Goal: Task Accomplishment & Management: Use online tool/utility

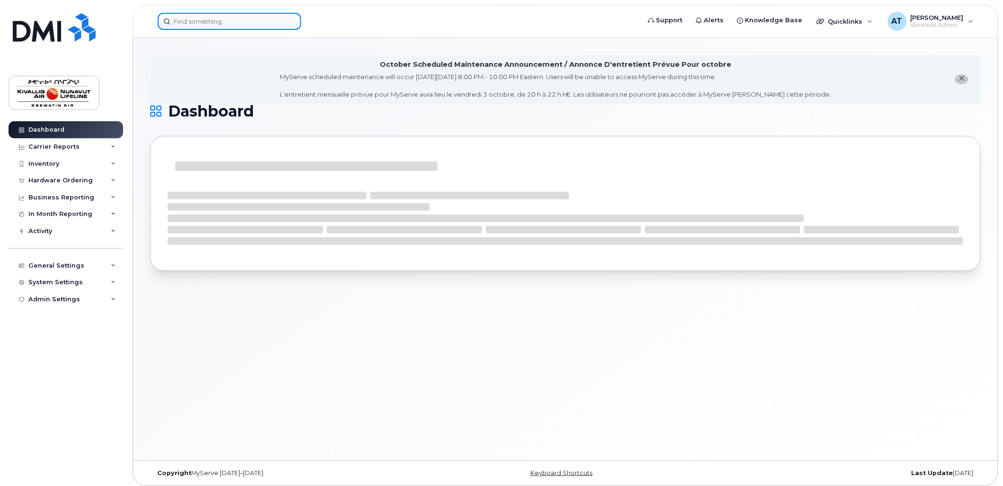
click at [197, 20] on input at bounding box center [229, 21] width 143 height 17
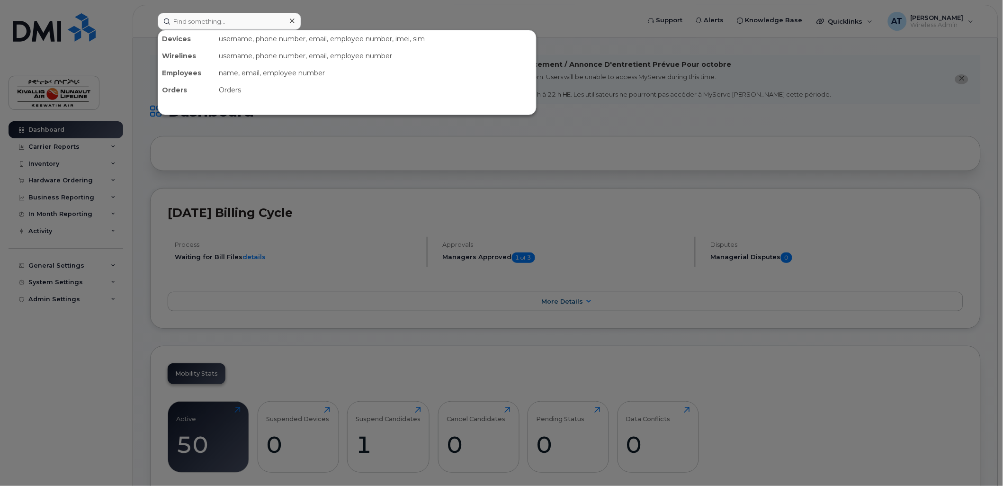
click at [331, 16] on div at bounding box center [501, 243] width 1003 height 486
click at [231, 21] on input at bounding box center [229, 21] width 143 height 17
click at [215, 18] on input at bounding box center [229, 21] width 143 height 17
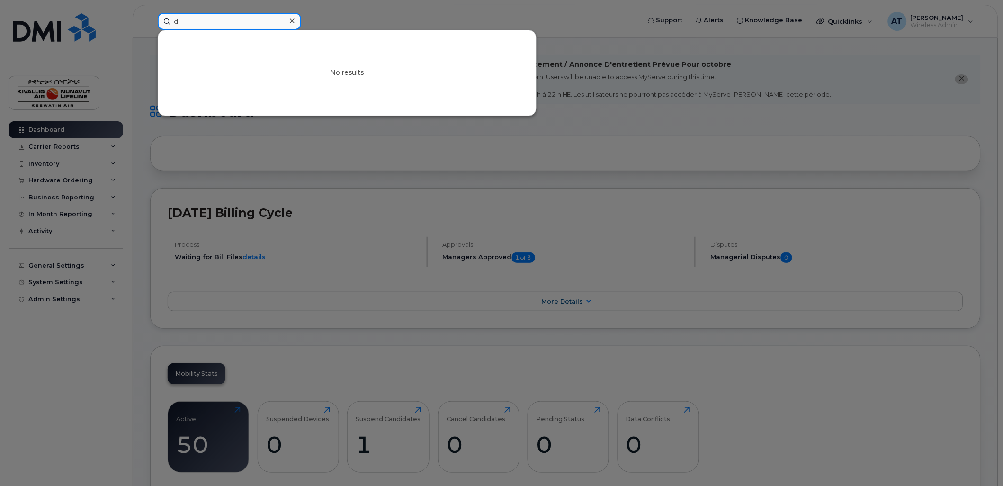
type input "d"
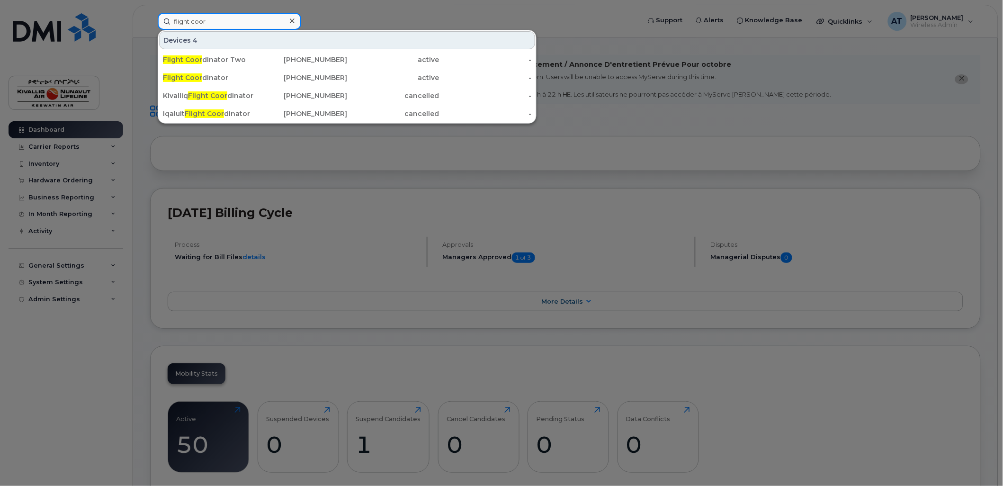
type input "flight coor"
click at [291, 20] on icon at bounding box center [292, 20] width 5 height 5
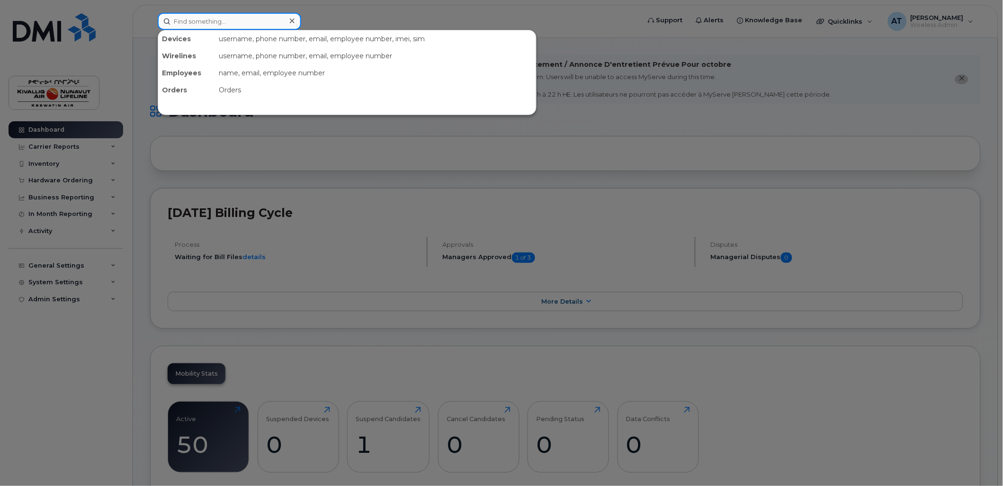
click at [239, 24] on input at bounding box center [229, 21] width 143 height 17
click at [614, 26] on div at bounding box center [501, 243] width 1003 height 486
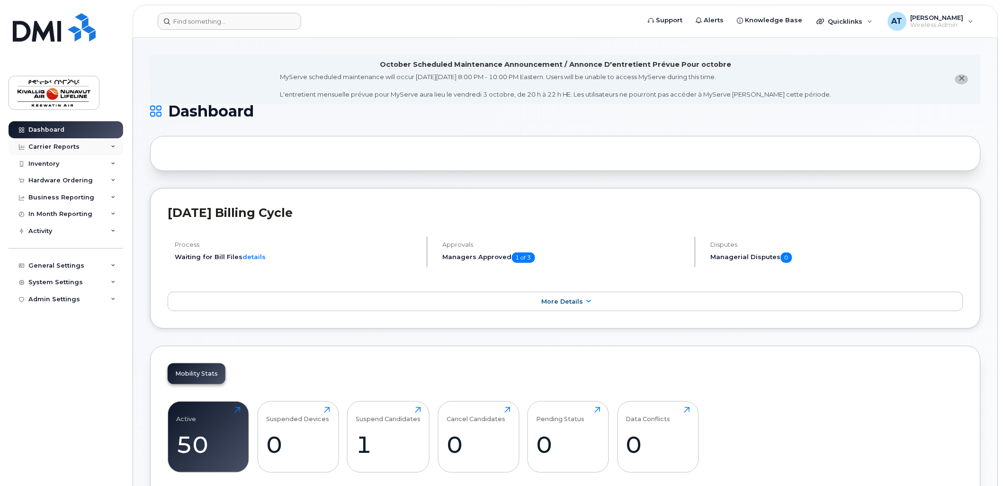
click at [73, 145] on div "Carrier Reports" at bounding box center [53, 147] width 51 height 8
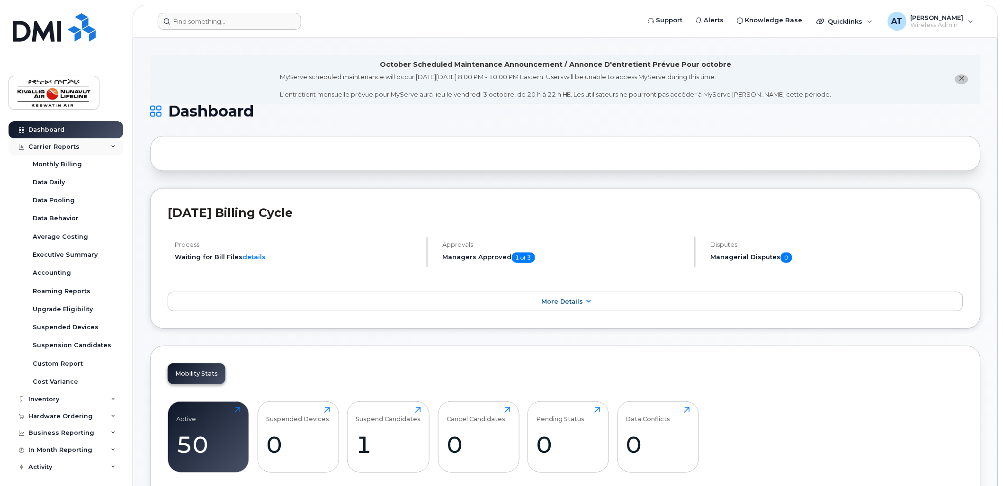
click at [99, 146] on div "Carrier Reports" at bounding box center [66, 146] width 115 height 17
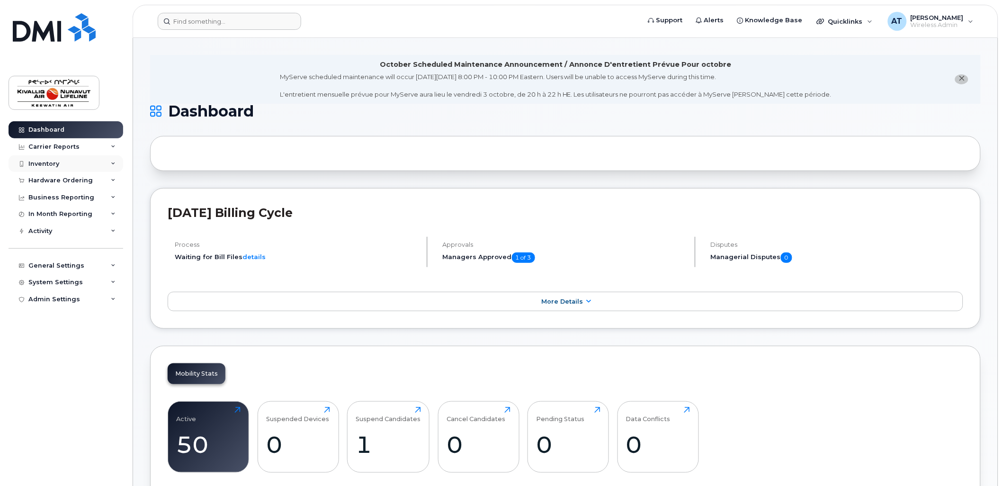
click at [92, 161] on div "Inventory" at bounding box center [66, 163] width 115 height 17
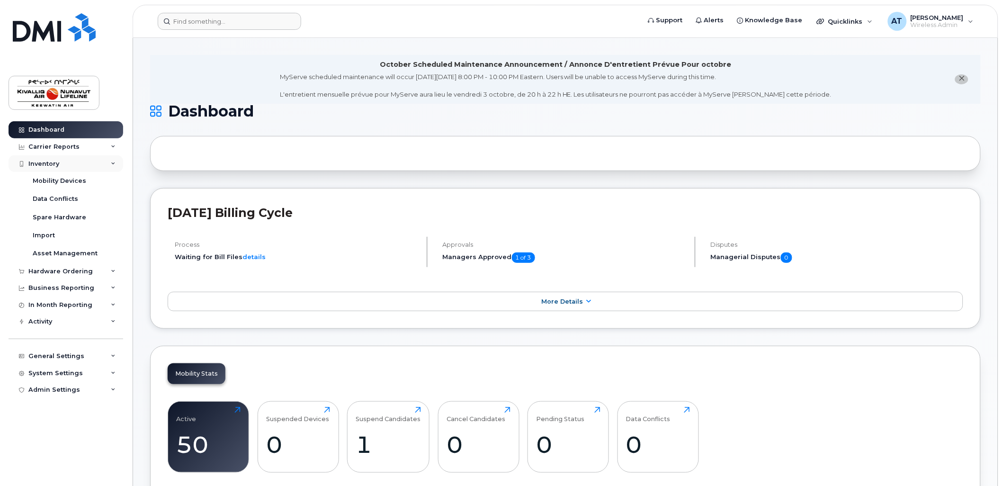
click at [97, 166] on div "Inventory" at bounding box center [66, 163] width 115 height 17
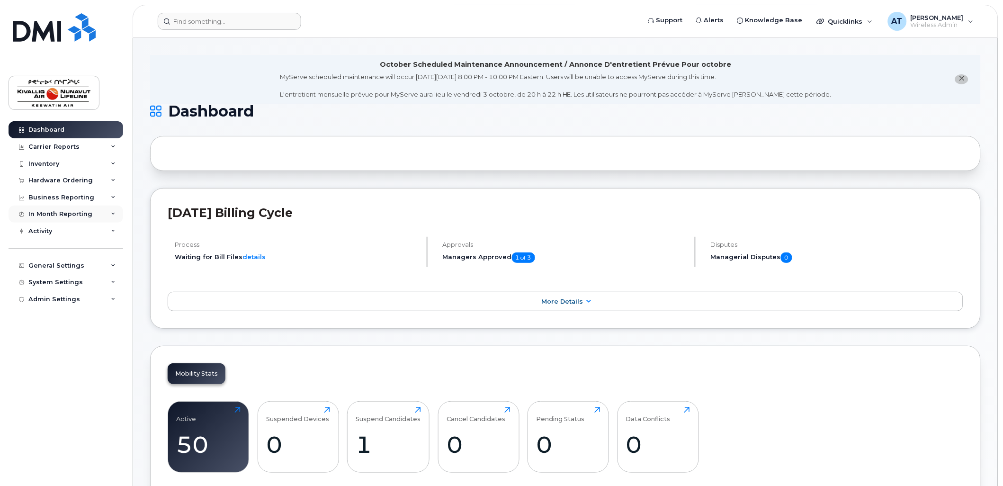
click at [88, 212] on div "In Month Reporting" at bounding box center [60, 214] width 64 height 8
click at [90, 194] on div "Business Reporting" at bounding box center [66, 197] width 115 height 17
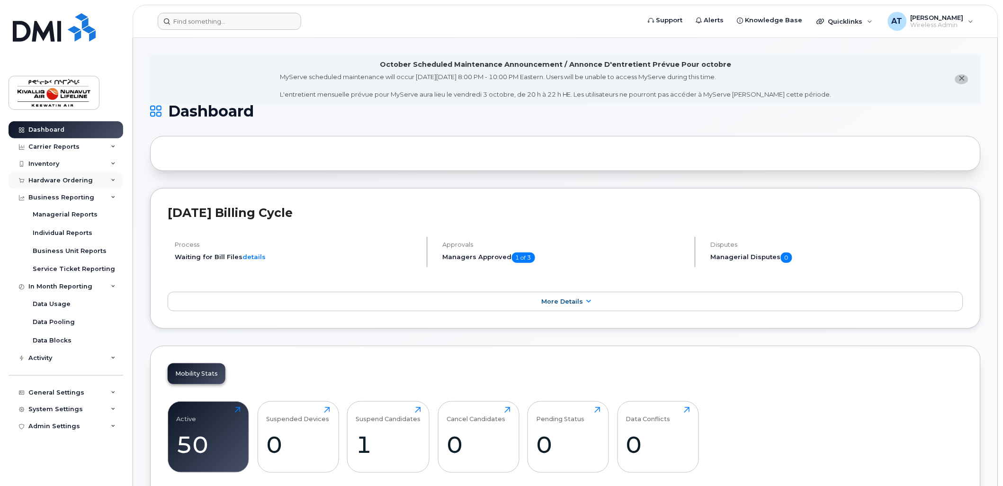
click at [90, 183] on div "Hardware Ordering" at bounding box center [66, 180] width 115 height 17
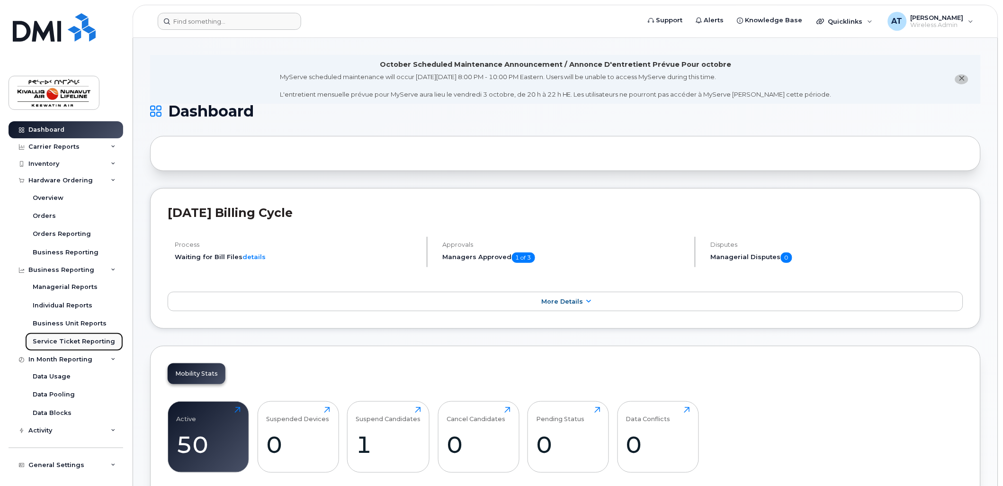
click at [84, 338] on div "Service Ticket Reporting" at bounding box center [74, 341] width 82 height 9
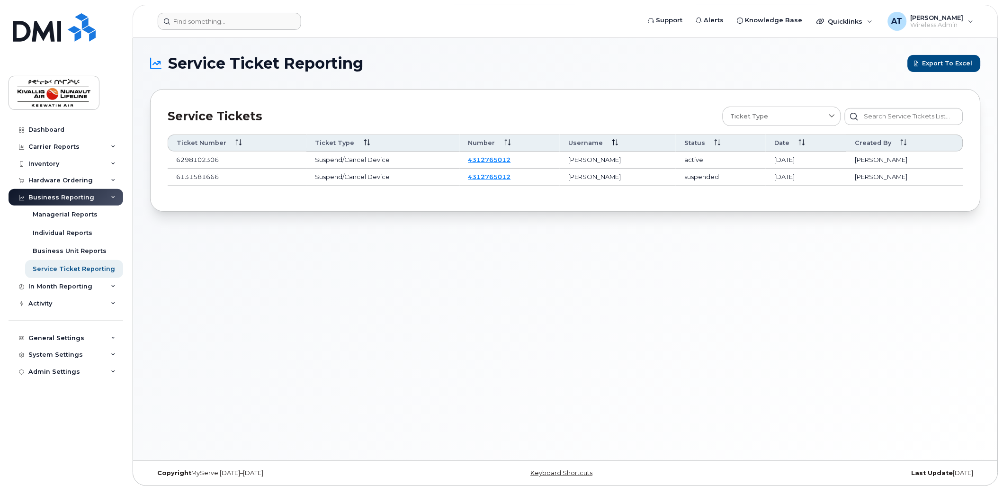
drag, startPoint x: 375, startPoint y: 232, endPoint x: 380, endPoint y: 210, distance: 22.4
click at [375, 232] on div "Service Ticket Reporting Export to Excel Service Tickets Ticket Type Change SIM…" at bounding box center [565, 249] width 865 height 422
click at [41, 131] on div "Dashboard" at bounding box center [46, 130] width 36 height 8
